Goal: Task Accomplishment & Management: Manage account settings

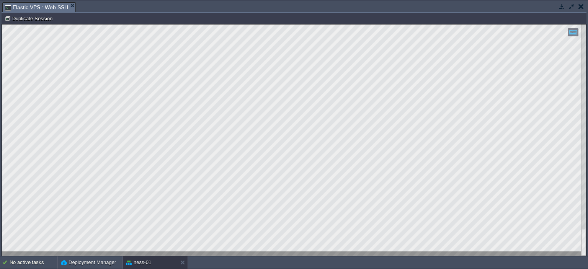
click at [2, 24] on html "Copy: Ctrl + Shift + C Paste: Ctrl + V Settings: Ctrl + Shift + Alt 0" at bounding box center [294, 24] width 584 height 0
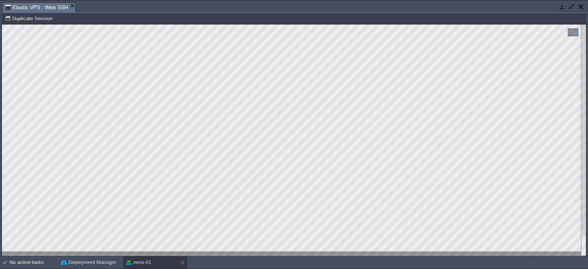
click at [2, 229] on div "Copy: Ctrl + Shift + C Paste: Ctrl + V Settings: Ctrl + Shift + Alt 0" at bounding box center [294, 139] width 584 height 231
click at [582, 7] on button "button" at bounding box center [580, 6] width 5 height 7
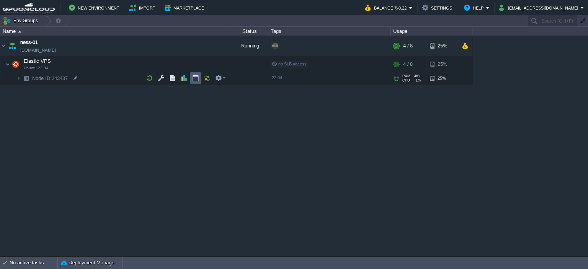
click at [196, 78] on button "button" at bounding box center [195, 78] width 7 height 7
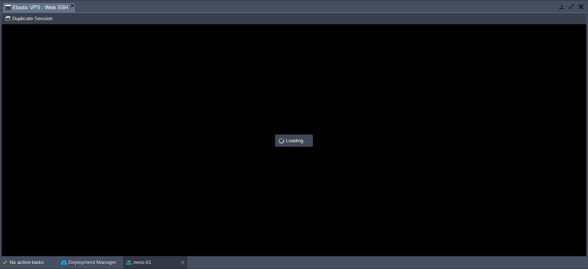
type input "#000000"
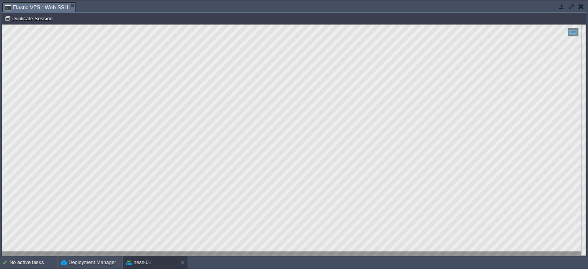
click at [2, 24] on html "Copy: Ctrl + Shift + C Paste: Ctrl + V Settings: Ctrl + Shift + Alt 0" at bounding box center [294, 24] width 584 height 0
click at [93, 253] on div at bounding box center [294, 139] width 584 height 231
click at [2, 24] on html "Copy: Ctrl + Shift + C Paste: Ctrl + V Settings: Ctrl + Shift + Alt 0" at bounding box center [294, 24] width 584 height 0
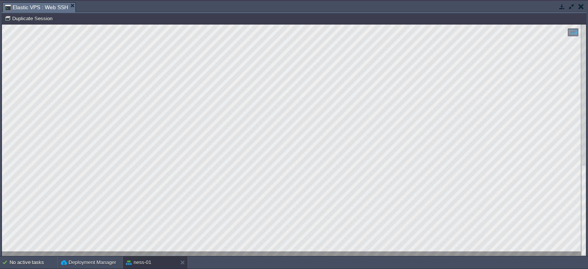
click at [573, 9] on button "button" at bounding box center [571, 6] width 7 height 7
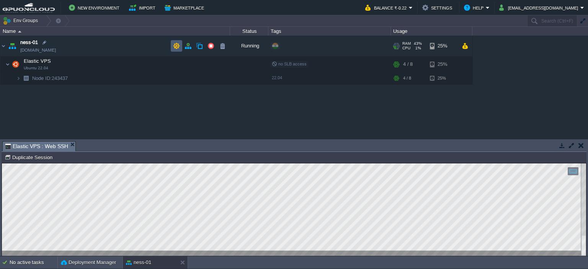
click at [174, 44] on button "button" at bounding box center [176, 45] width 7 height 7
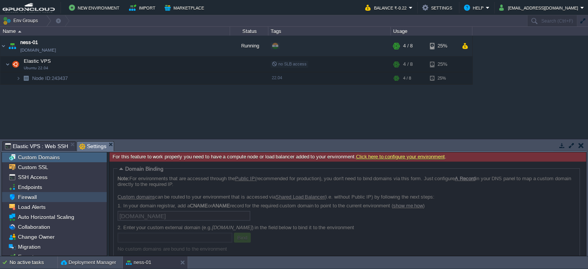
click at [18, 198] on span "Firewall" at bounding box center [26, 197] width 21 height 7
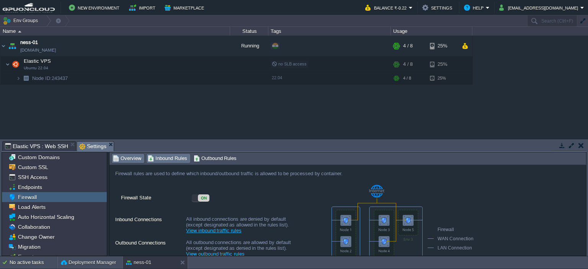
click at [154, 159] on span "Inbound Rules" at bounding box center [167, 158] width 39 height 8
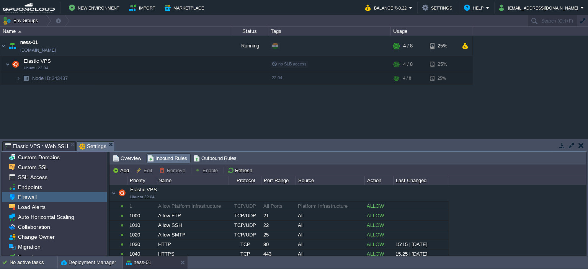
scroll to position [11, 0]
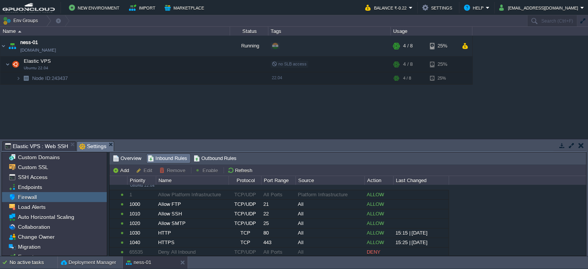
click at [571, 143] on button "button" at bounding box center [571, 145] width 7 height 7
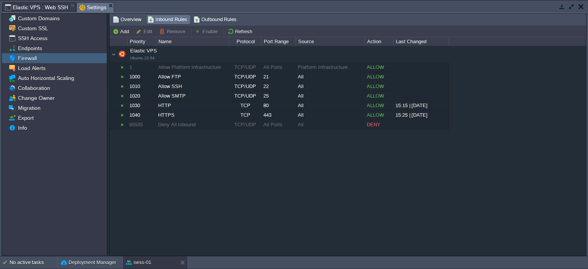
click at [569, 7] on button "button" at bounding box center [571, 6] width 7 height 7
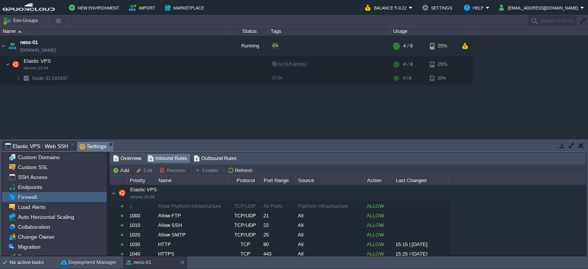
click at [49, 147] on span "Elastic VPS : Web SSH" at bounding box center [36, 146] width 63 height 9
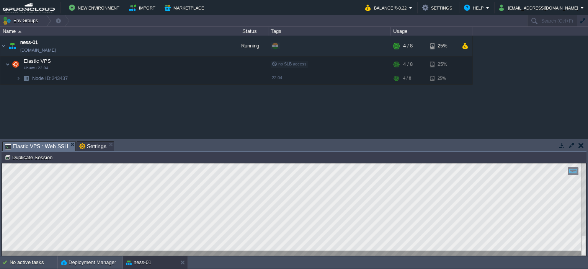
click at [570, 147] on button "button" at bounding box center [571, 145] width 7 height 7
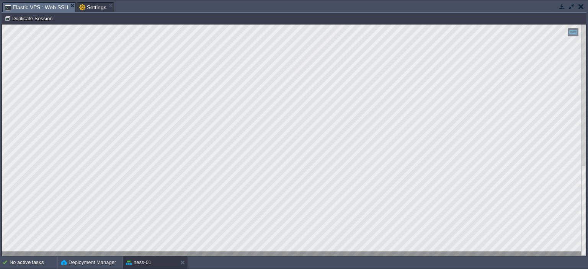
click at [570, 4] on button "button" at bounding box center [571, 6] width 7 height 7
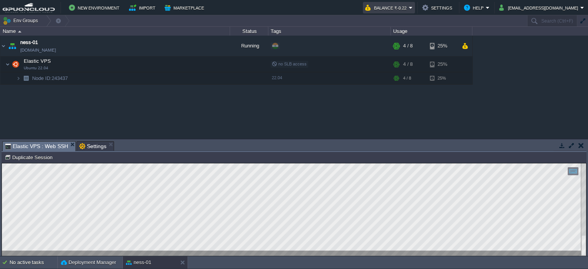
click at [409, 7] on button "Balance ₹-0.22" at bounding box center [387, 7] width 44 height 9
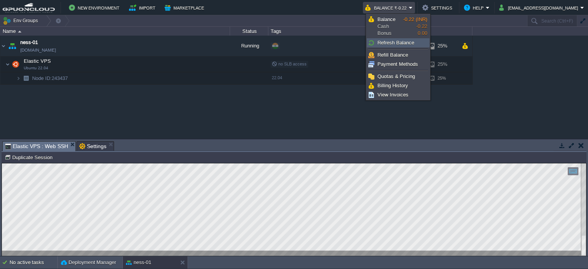
click at [401, 42] on span "Refresh Balance" at bounding box center [395, 43] width 37 height 6
click at [409, 6] on button "Balance ₹-0.22" at bounding box center [387, 7] width 44 height 9
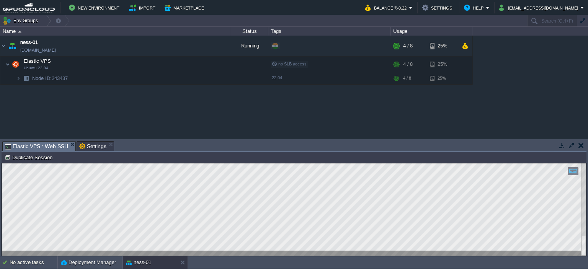
click at [469, 93] on div "ness-01 [DOMAIN_NAME] Running + Add to Env Group RAM 43% CPU 2% 4 / 8 25% Elast…" at bounding box center [294, 87] width 588 height 103
